Goal: Information Seeking & Learning: Learn about a topic

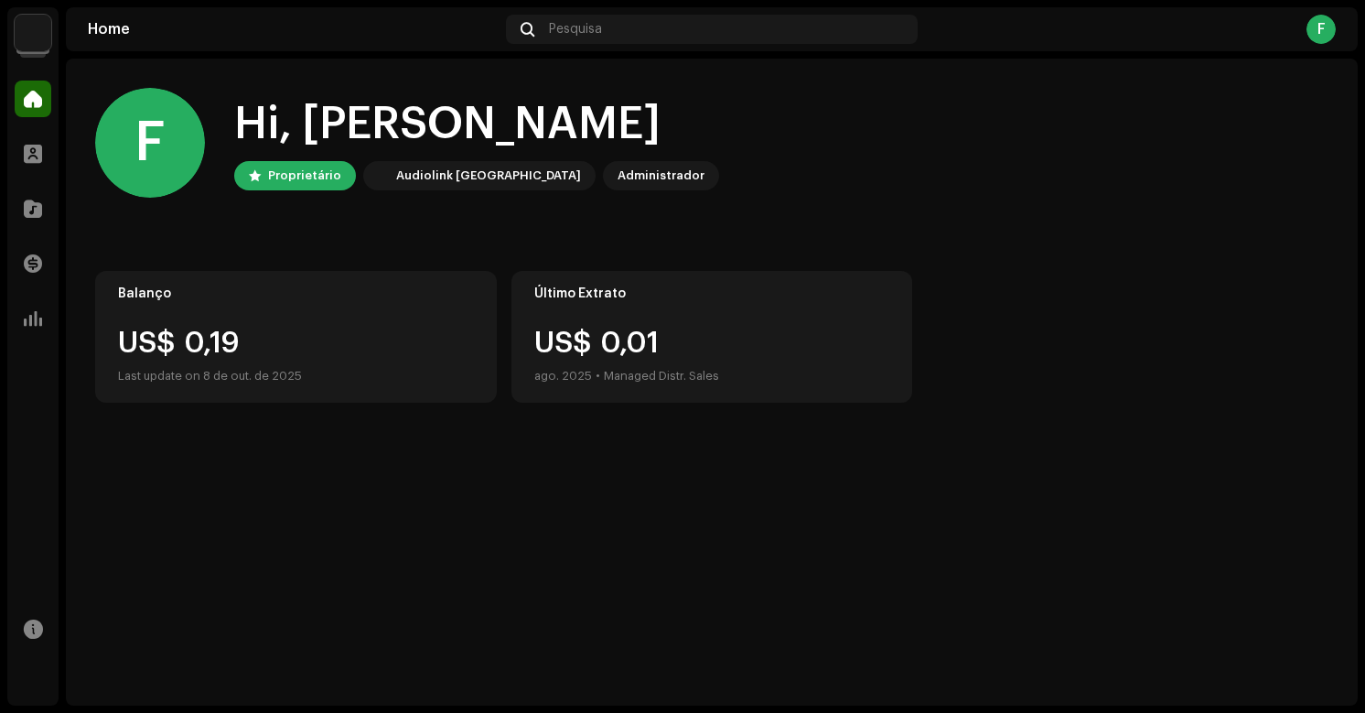
click at [260, 338] on div "US$ 0,19" at bounding box center [296, 342] width 356 height 29
click at [36, 35] on img at bounding box center [33, 33] width 37 height 37
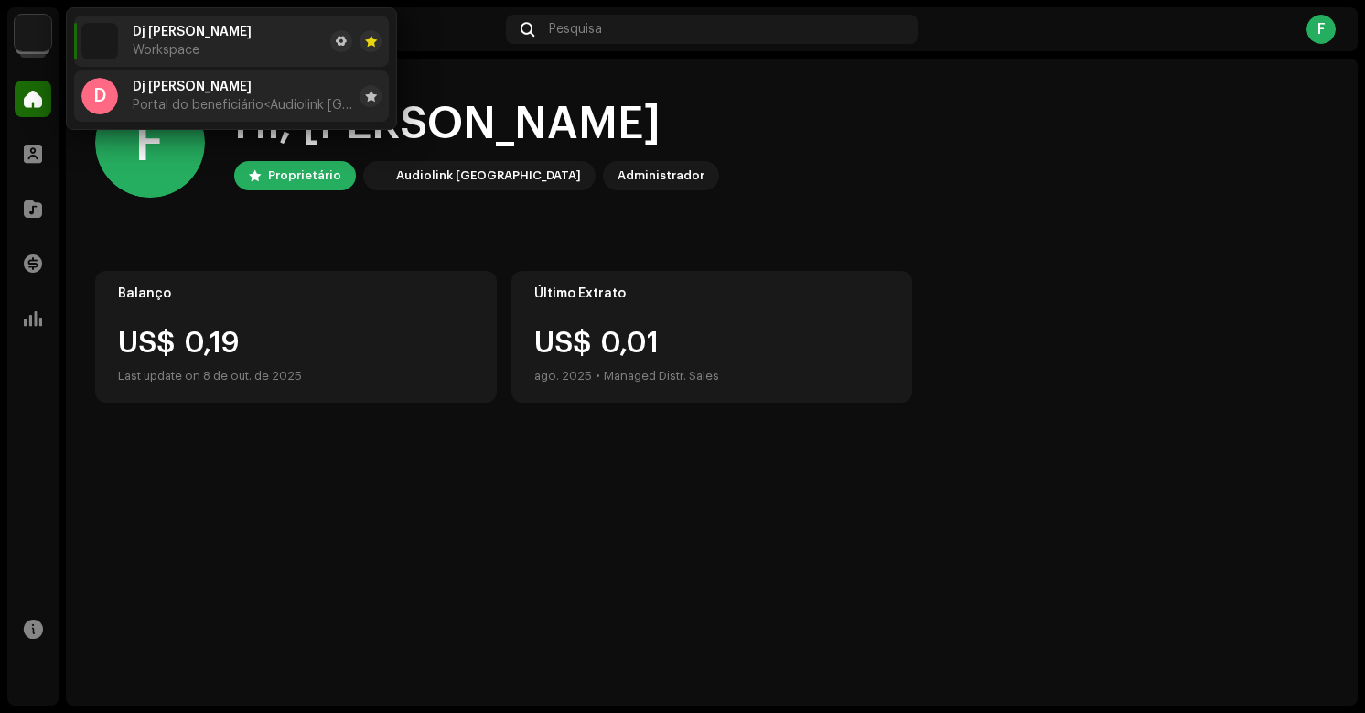
click at [186, 102] on span "Portal do beneficiário <Audiolink Brasil>" at bounding box center [243, 105] width 220 height 15
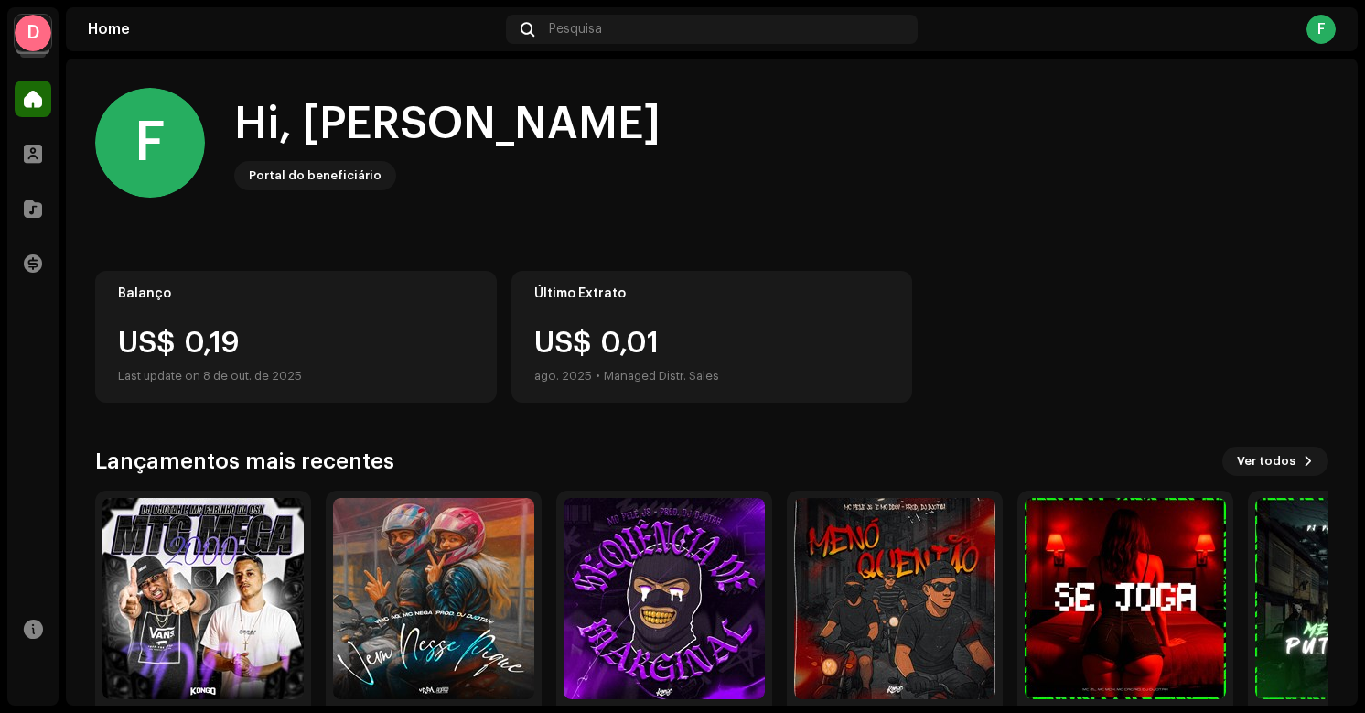
scroll to position [78, 0]
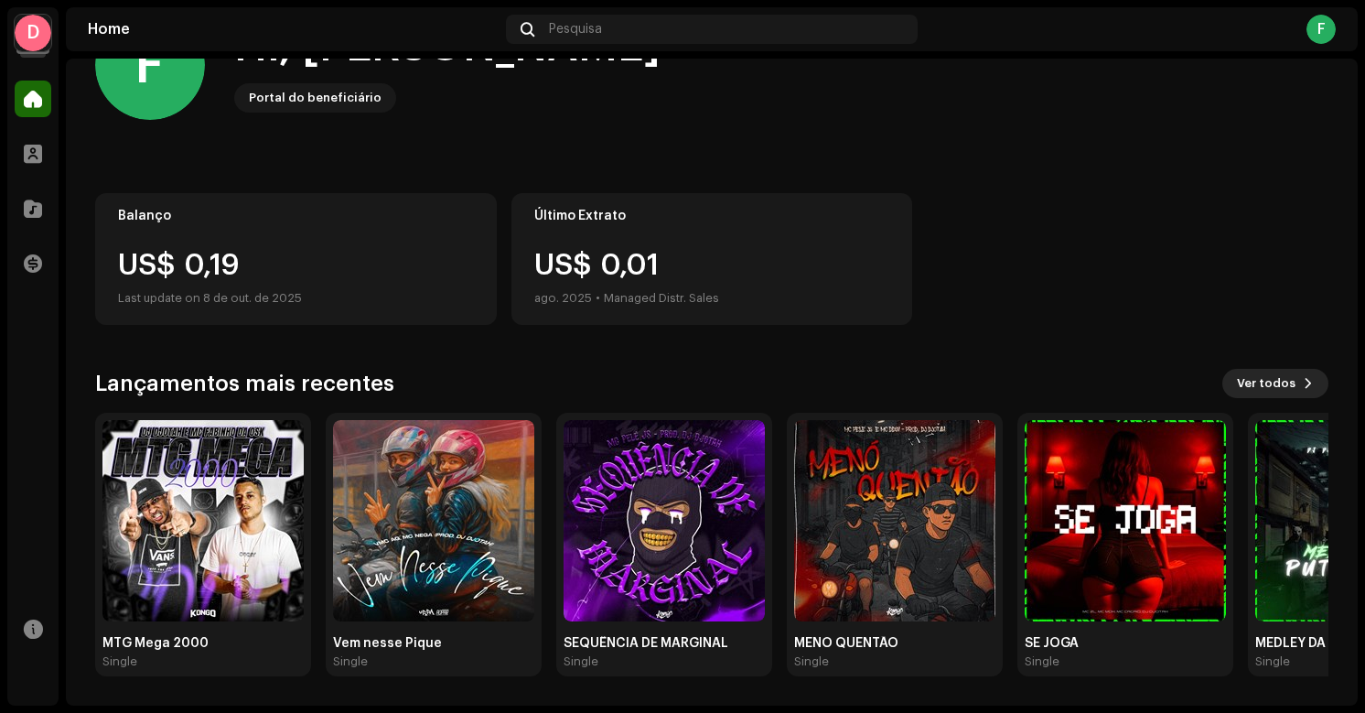
click at [1262, 383] on span "Ver todos" at bounding box center [1266, 383] width 59 height 37
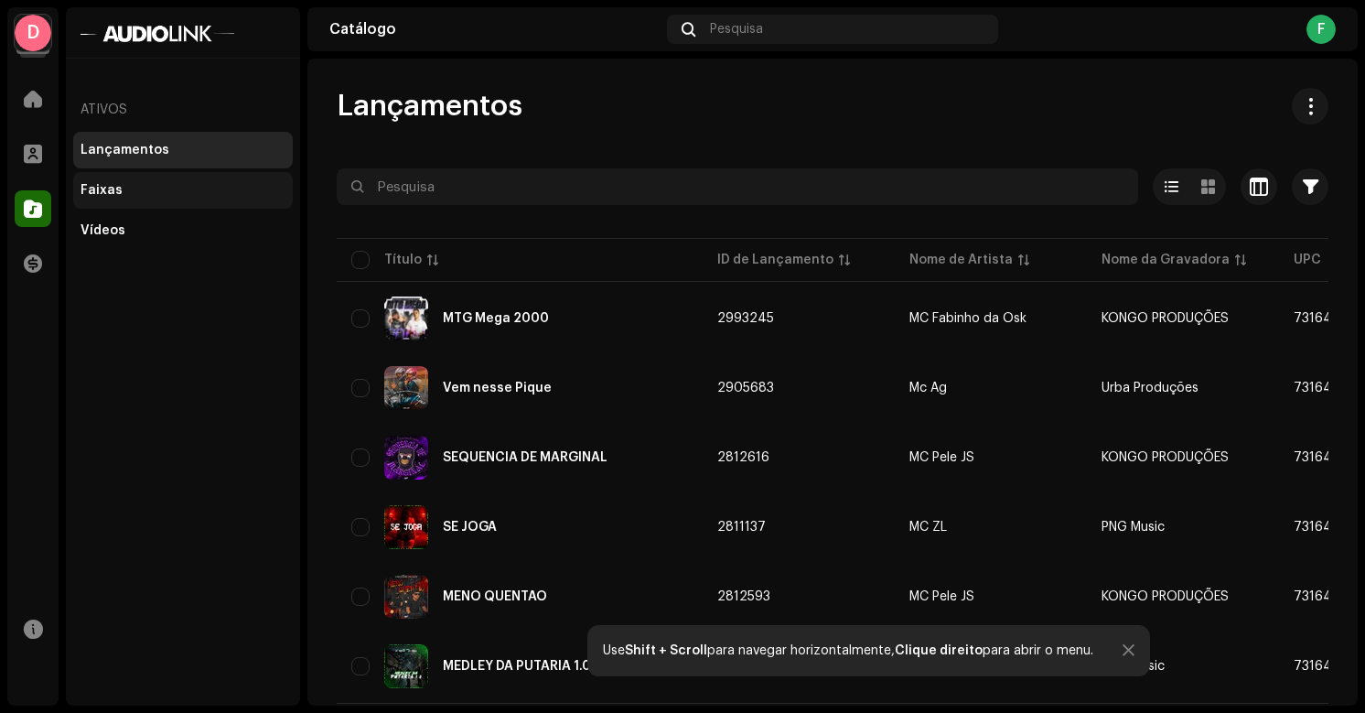
click at [112, 199] on div "Faixas" at bounding box center [183, 190] width 220 height 37
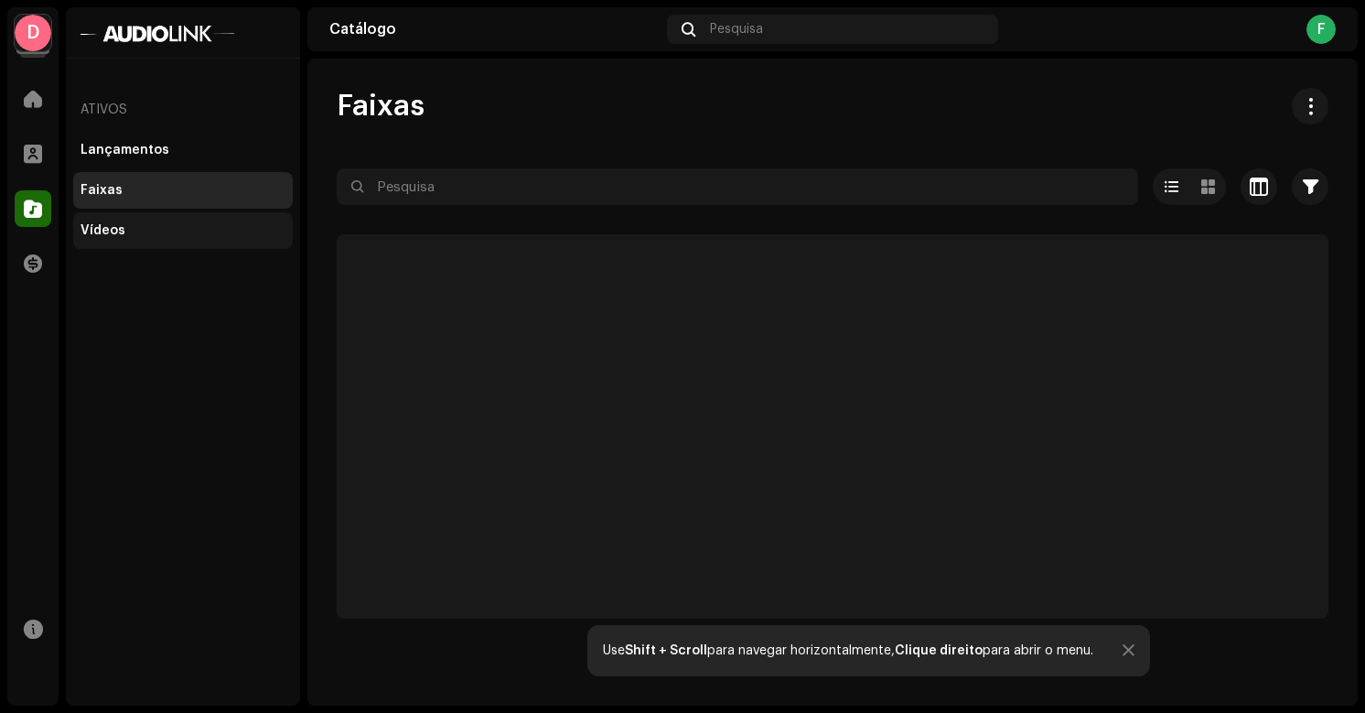
click at [120, 231] on div "Vídeos" at bounding box center [103, 230] width 45 height 15
